Goal: Information Seeking & Learning: Check status

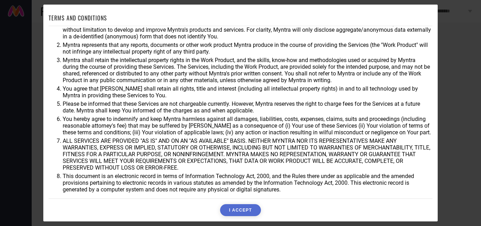
scroll to position [19, 0]
click at [256, 207] on button "I ACCEPT" at bounding box center [240, 210] width 40 height 12
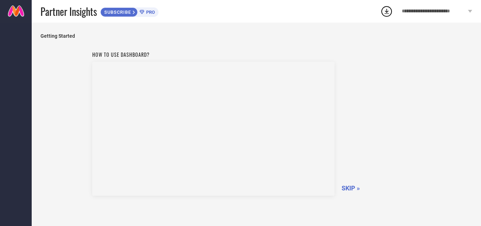
click at [350, 189] on span "SKIP »" at bounding box center [350, 187] width 18 height 7
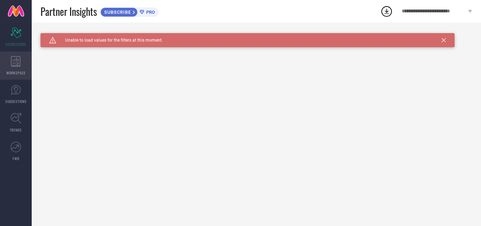
click at [17, 61] on icon at bounding box center [16, 61] width 10 height 11
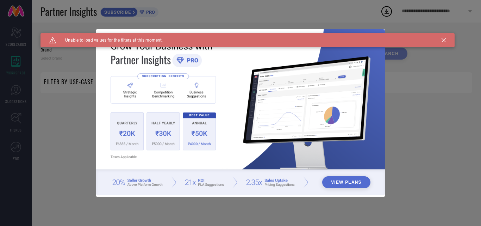
type input "1 STOP FASHION"
type input "All"
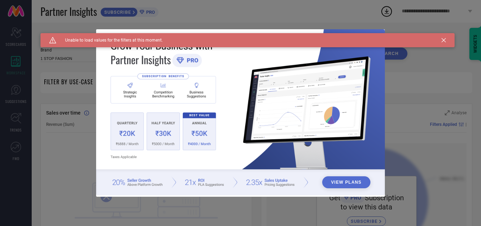
click at [444, 39] on icon at bounding box center [443, 40] width 4 height 4
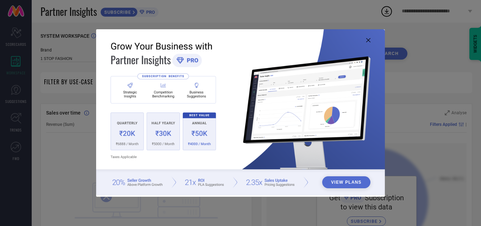
click at [367, 39] on icon at bounding box center [368, 40] width 4 height 4
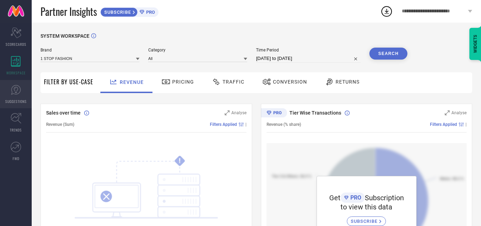
click at [11, 87] on icon at bounding box center [16, 89] width 11 height 11
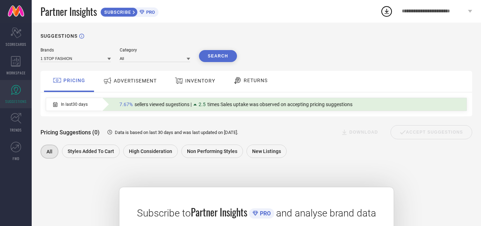
click at [253, 83] on span "RETURNS" at bounding box center [256, 80] width 24 height 6
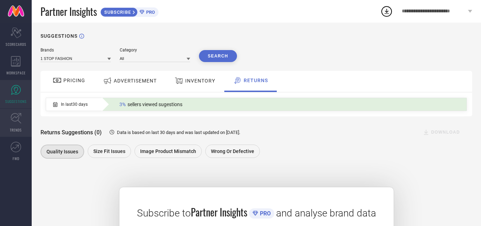
click at [18, 125] on link "TRENDS" at bounding box center [16, 122] width 32 height 28
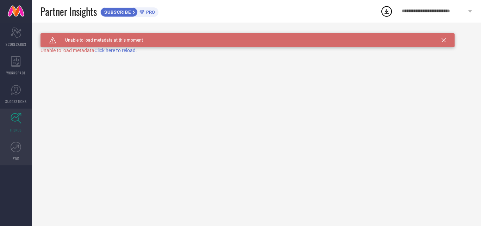
click at [19, 144] on icon at bounding box center [16, 146] width 11 height 11
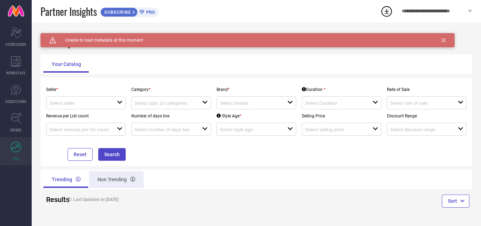
click at [112, 182] on div "Non Trending" at bounding box center [116, 179] width 55 height 17
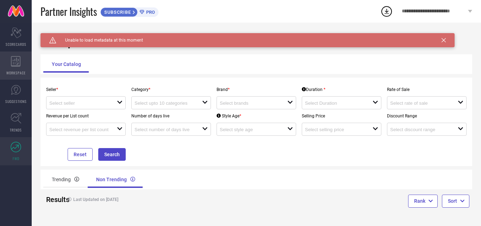
click at [15, 56] on icon at bounding box center [16, 61] width 10 height 11
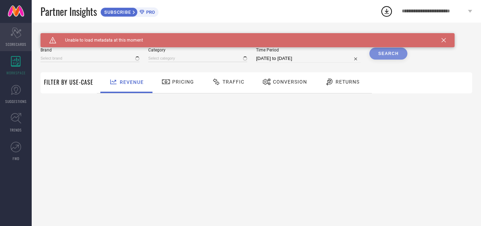
type input "1 STOP FASHION"
type input "All"
click at [12, 27] on icon "Scorecard" at bounding box center [16, 32] width 11 height 11
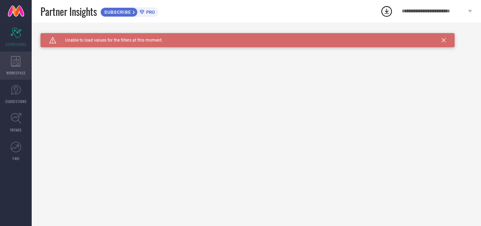
click at [12, 63] on icon at bounding box center [16, 61] width 10 height 11
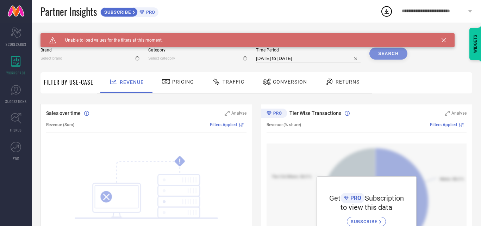
type input "1 STOP FASHION"
type input "All"
click at [174, 86] on div "Pricing" at bounding box center [178, 82] width 36 height 12
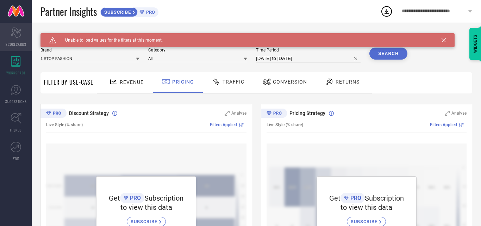
click at [14, 37] on icon "Scorecard" at bounding box center [16, 32] width 11 height 11
